Goal: Task Accomplishment & Management: Use online tool/utility

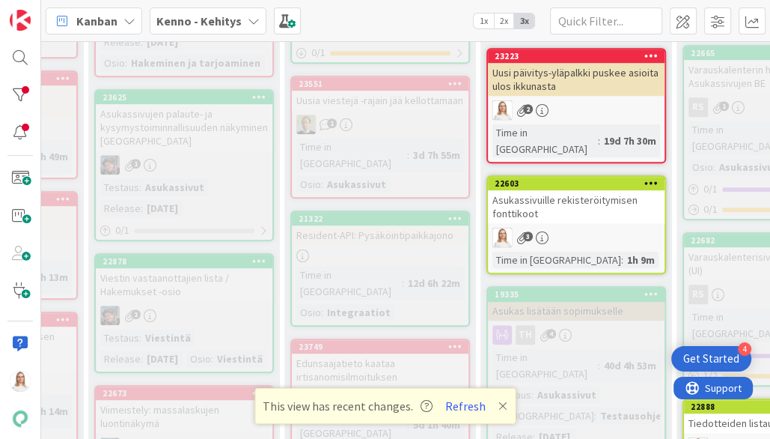
scroll to position [630, 225]
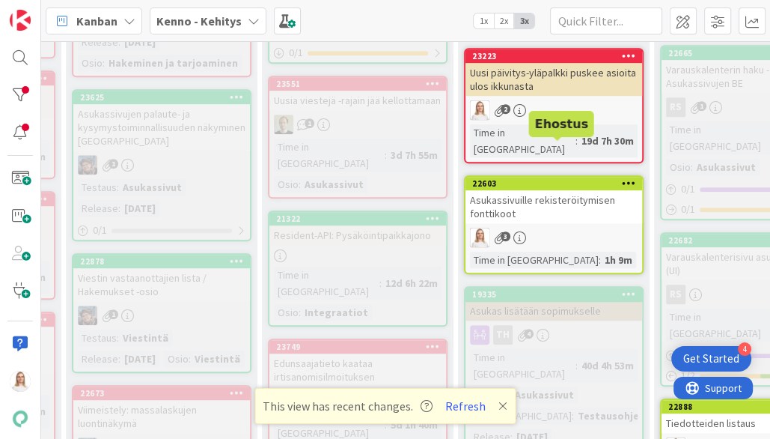
click at [529, 178] on div "22603" at bounding box center [557, 183] width 170 height 10
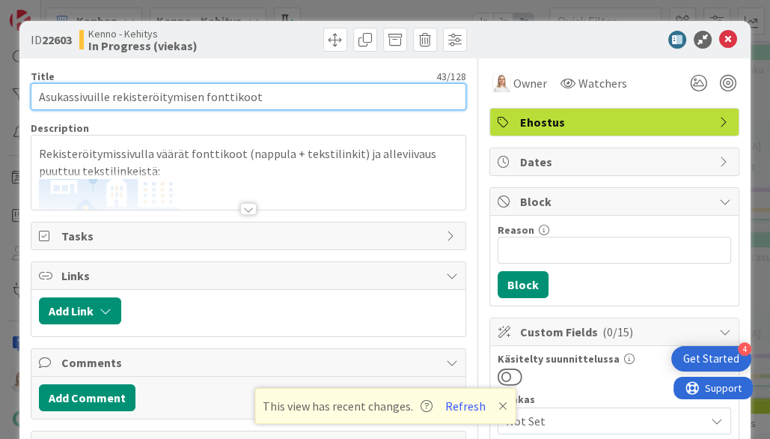
drag, startPoint x: 39, startPoint y: 96, endPoint x: 335, endPoint y: 96, distance: 296.5
click at [335, 96] on input "Asukassivuille rekisteröitymisen fonttikoot" at bounding box center [249, 96] width 436 height 27
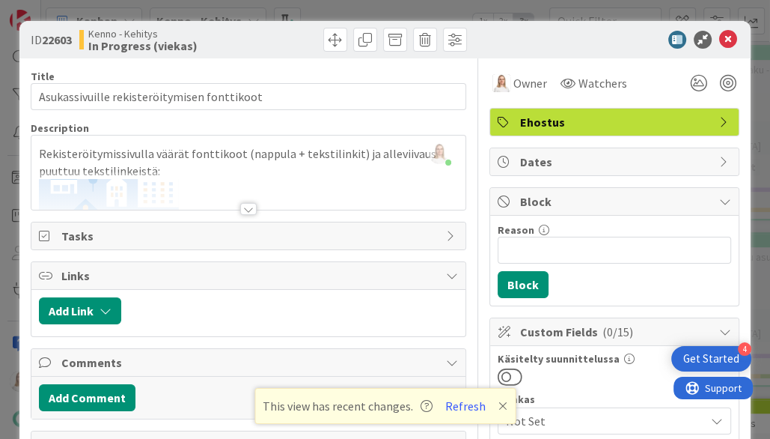
click at [252, 203] on div at bounding box center [248, 209] width 16 height 12
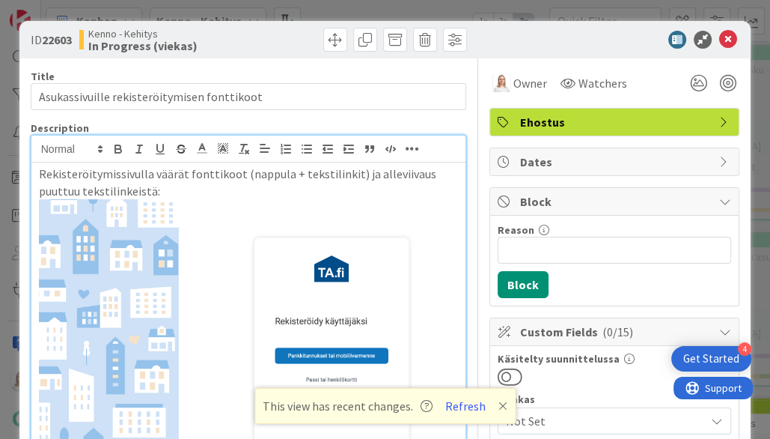
click at [39, 177] on p "Rekisteröitymissivulla väärät fonttikoot (nappula + tekstilinkit) ja alleviivau…" at bounding box center [249, 182] width 420 height 34
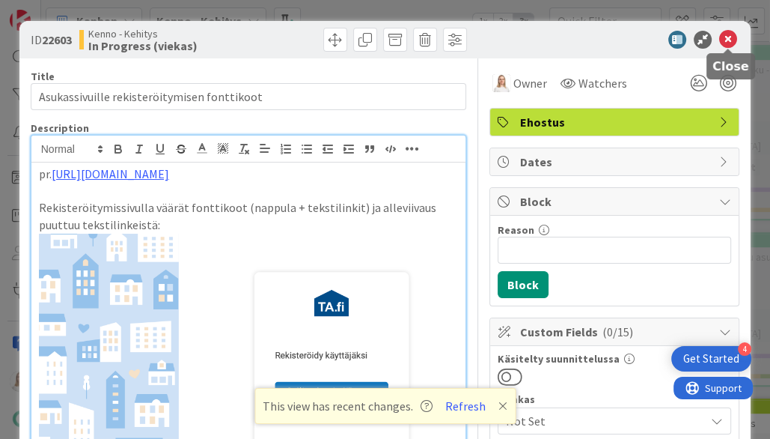
click at [731, 31] on icon at bounding box center [728, 40] width 18 height 18
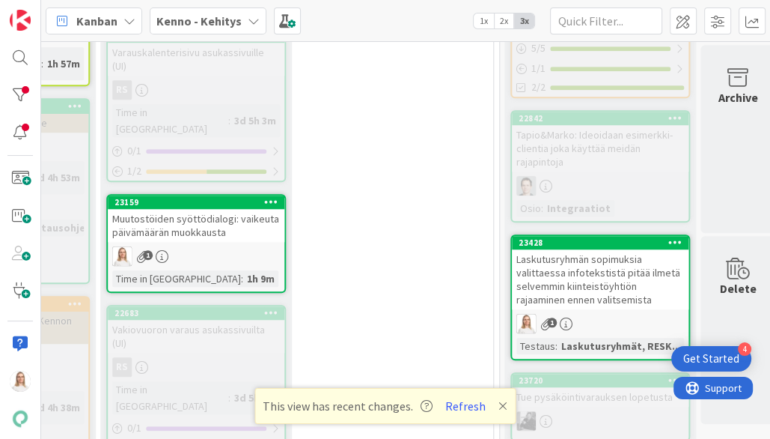
scroll to position [837, 779]
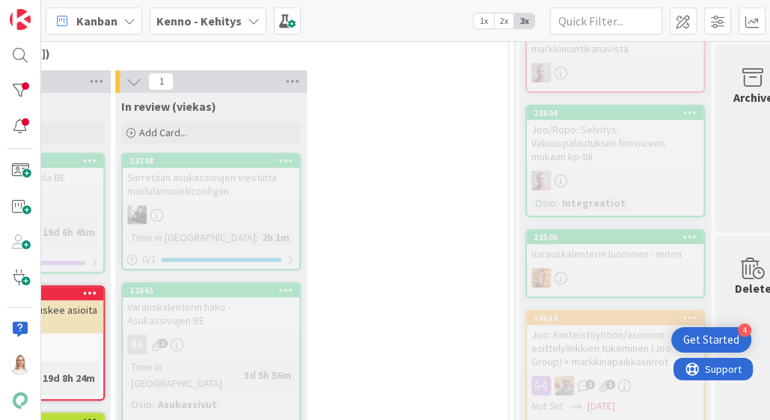
scroll to position [393, 613]
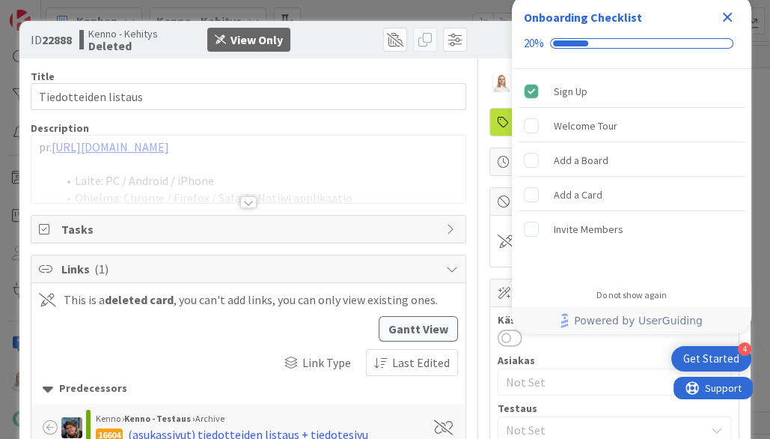
click at [726, 15] on icon "Close Checklist" at bounding box center [728, 18] width 10 height 10
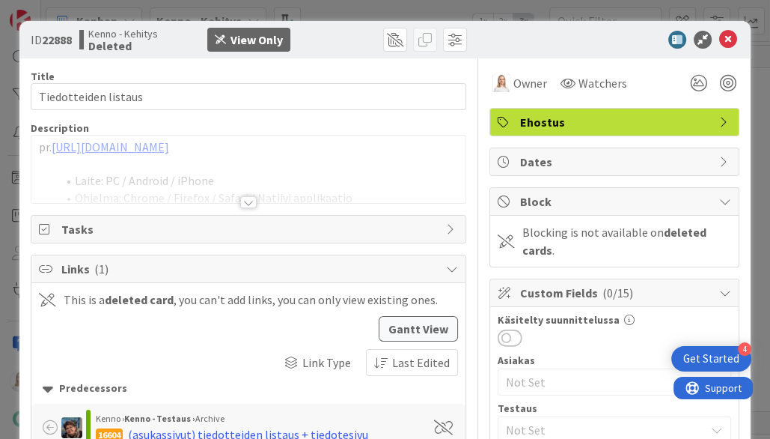
click at [105, 40] on b "Deleted" at bounding box center [123, 46] width 70 height 12
click at [395, 35] on span at bounding box center [395, 40] width 24 height 24
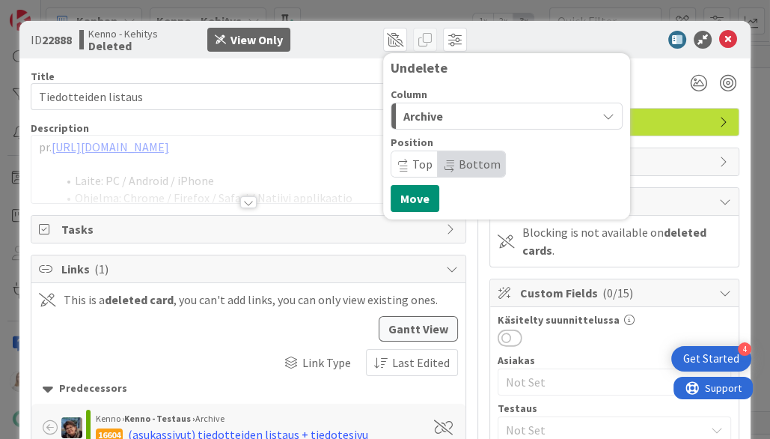
click at [464, 120] on div "Archive" at bounding box center [498, 116] width 197 height 24
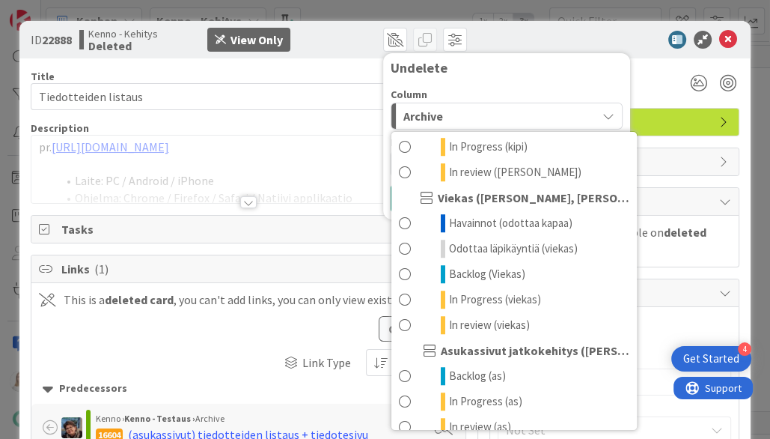
scroll to position [806, 0]
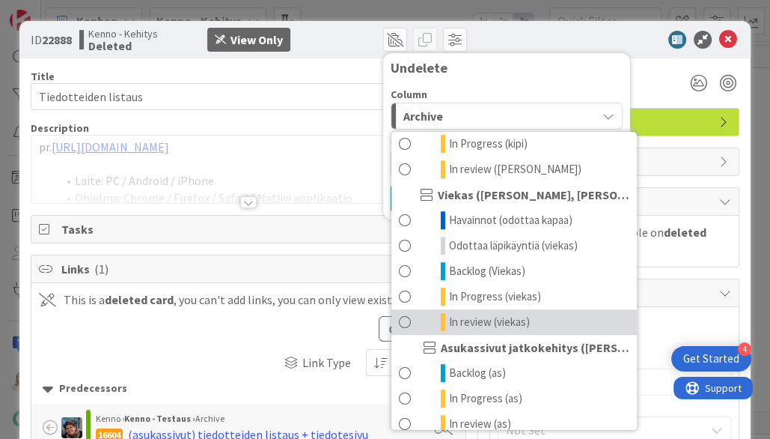
click at [487, 317] on span "In review (viekas)" at bounding box center [489, 322] width 81 height 18
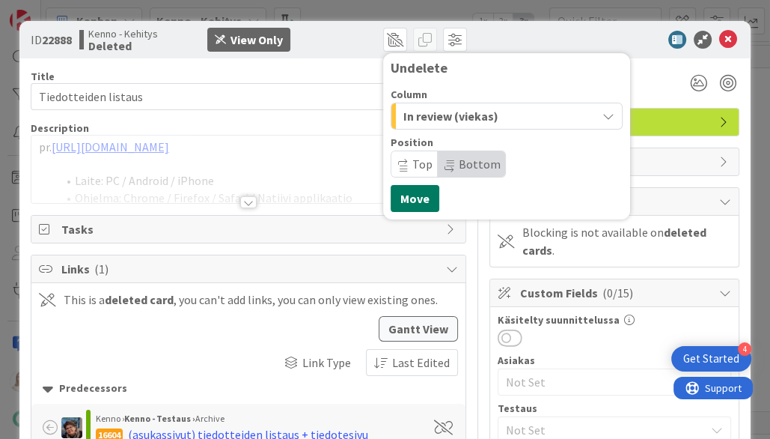
click at [407, 201] on button "Move" at bounding box center [415, 198] width 49 height 27
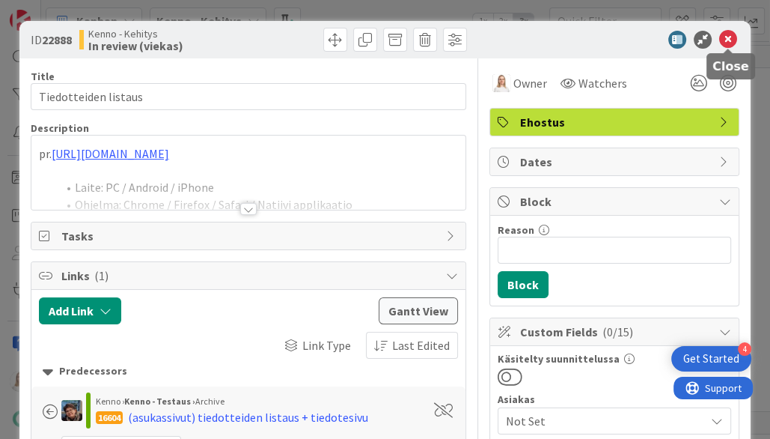
click at [728, 35] on icon at bounding box center [728, 40] width 18 height 18
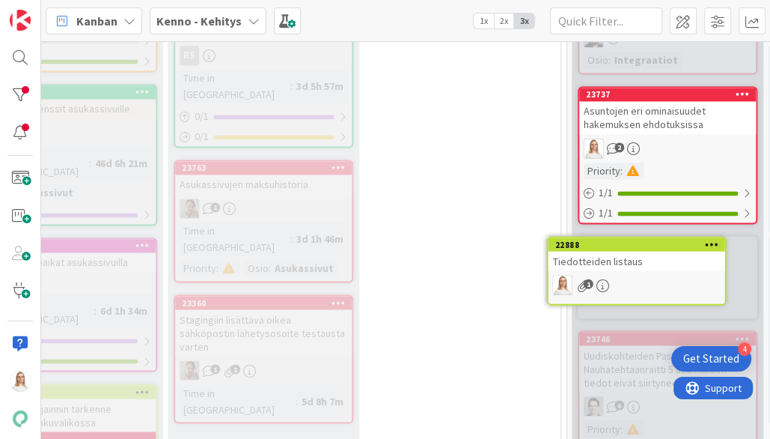
scroll to position [1686, 711]
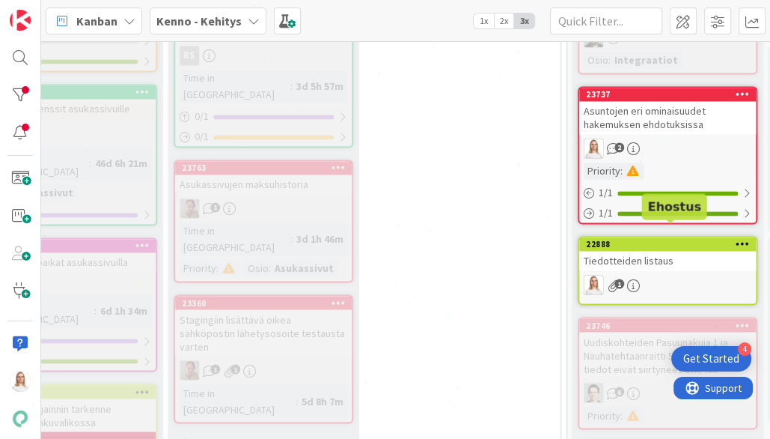
click at [647, 239] on div "22888" at bounding box center [671, 244] width 170 height 10
